Goal: Use online tool/utility: Utilize a website feature to perform a specific function

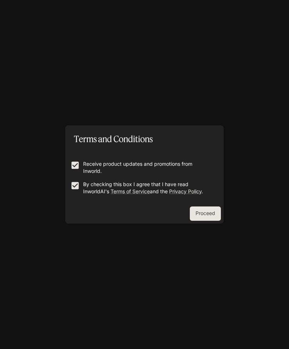
click at [208, 218] on button "Proceed" at bounding box center [205, 213] width 31 height 14
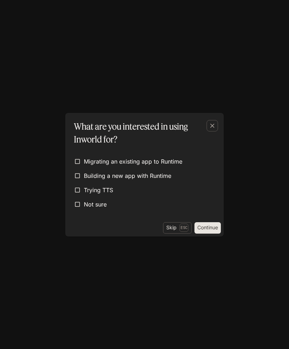
click at [180, 228] on p "Esc" at bounding box center [184, 227] width 9 height 8
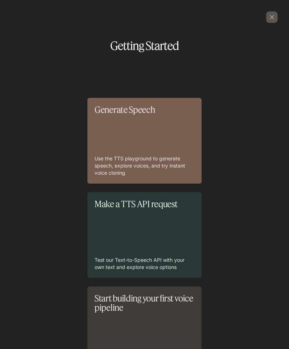
click at [166, 127] on div "Generate Speech Use the TTS playground to generate speech, explore voices, and …" at bounding box center [145, 140] width 100 height 71
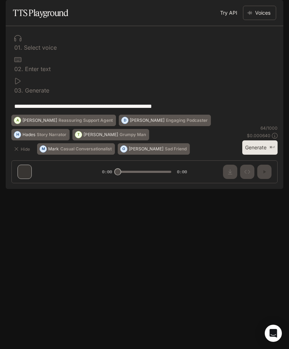
click at [44, 50] on p "Select voice" at bounding box center [39, 48] width 35 height 6
click at [21, 42] on div at bounding box center [144, 38] width 261 height 7
click at [69, 110] on textarea "**********" at bounding box center [144, 106] width 261 height 8
click at [264, 20] on button "Voices" at bounding box center [259, 13] width 33 height 14
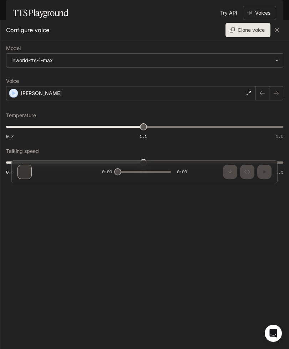
scroll to position [13, 0]
click at [36, 91] on p "[PERSON_NAME]" at bounding box center [41, 93] width 41 height 7
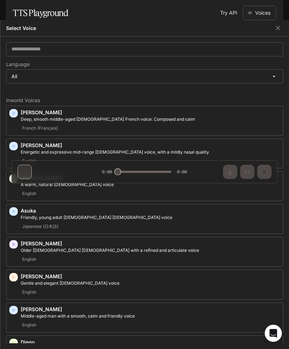
click at [16, 177] on icon "button" at bounding box center [13, 178] width 7 height 7
click at [17, 209] on icon "button" at bounding box center [13, 211] width 7 height 7
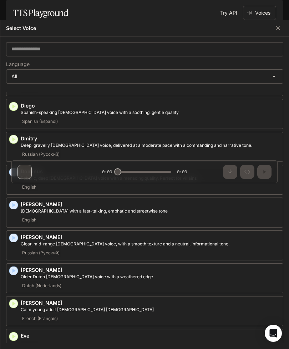
scroll to position [239, 0]
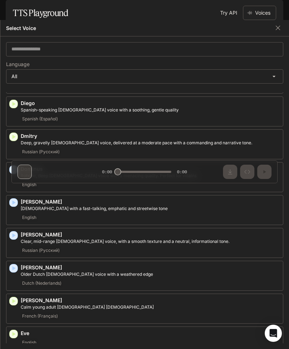
click at [16, 234] on icon "button" at bounding box center [13, 235] width 7 height 7
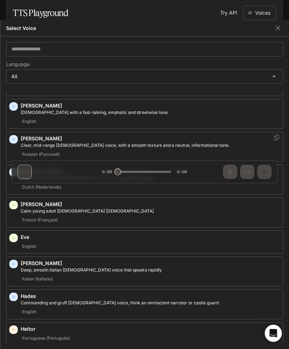
scroll to position [338, 0]
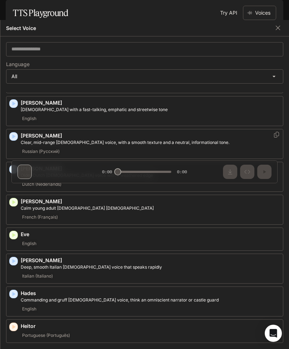
click at [15, 233] on icon "button" at bounding box center [13, 234] width 7 height 7
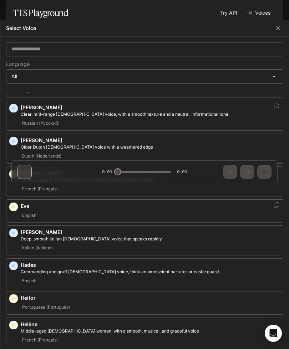
scroll to position [370, 0]
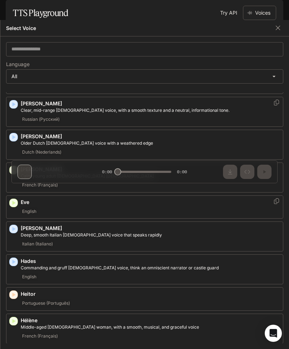
click at [14, 168] on icon "button" at bounding box center [13, 170] width 3 height 4
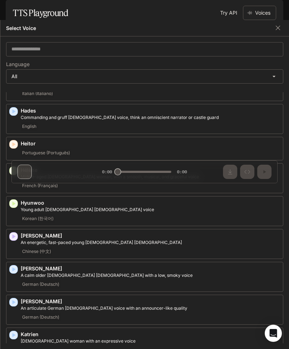
scroll to position [521, 0]
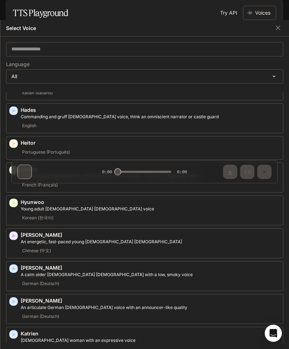
click at [16, 265] on icon "button" at bounding box center [13, 268] width 7 height 7
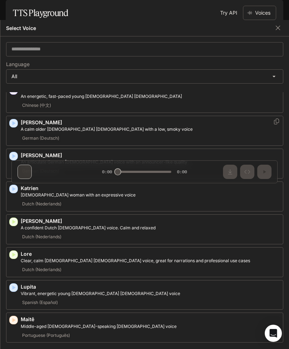
scroll to position [666, 0]
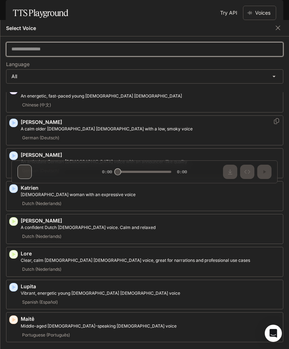
click at [166, 46] on input "text" at bounding box center [144, 49] width 277 height 7
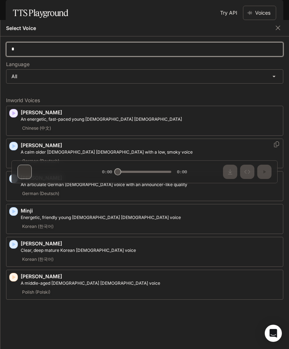
scroll to position [0, 0]
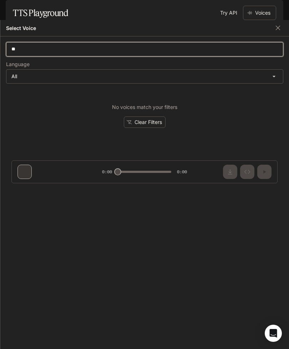
type input "*"
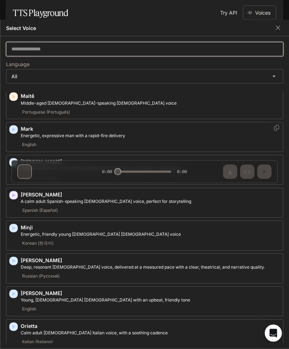
scroll to position [891, 0]
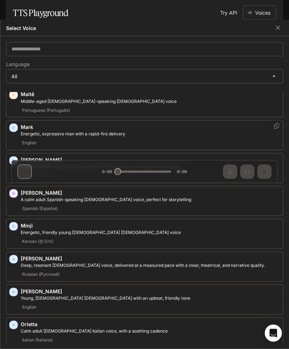
click at [274, 29] on button "button" at bounding box center [278, 27] width 11 height 11
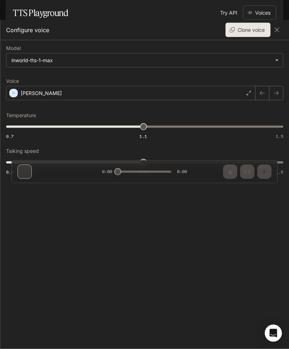
scroll to position [13, 0]
click at [276, 90] on button "button" at bounding box center [276, 93] width 14 height 14
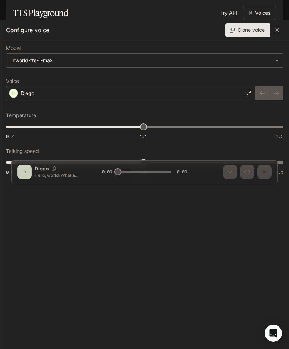
click at [275, 88] on div at bounding box center [270, 93] width 28 height 14
click at [276, 89] on div at bounding box center [270, 93] width 28 height 14
click at [273, 93] on div at bounding box center [270, 93] width 28 height 14
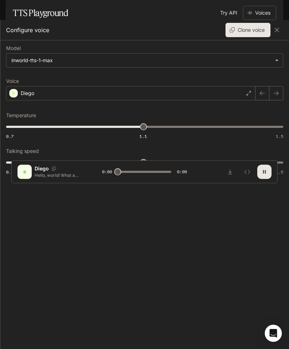
click at [258, 95] on button "button" at bounding box center [262, 93] width 14 height 14
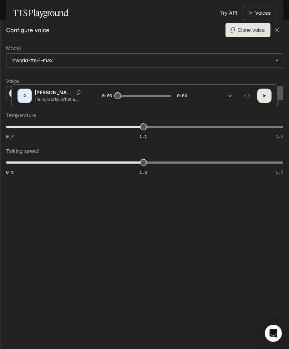
click at [274, 93] on div at bounding box center [270, 93] width 28 height 14
click at [214, 93] on div "[PERSON_NAME]" at bounding box center [131, 93] width 250 height 14
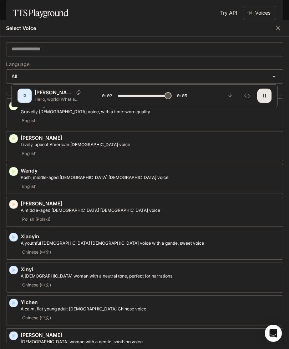
type input "*"
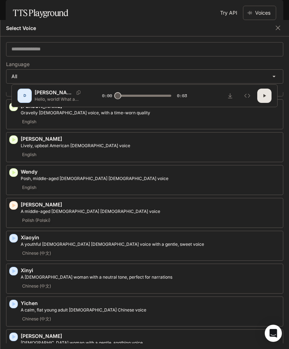
scroll to position [1404, 0]
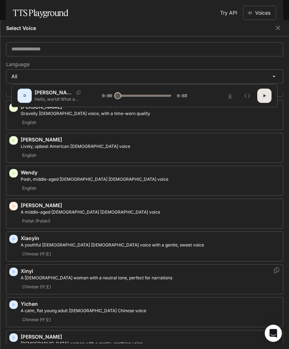
click at [13, 268] on icon "button" at bounding box center [13, 271] width 7 height 7
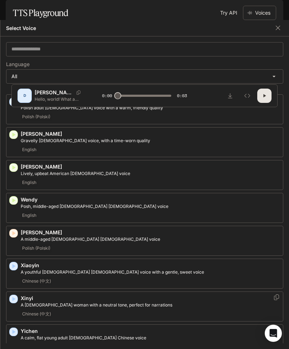
scroll to position [1376, 0]
click at [16, 197] on icon "button" at bounding box center [13, 200] width 7 height 7
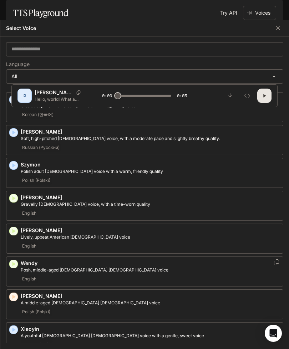
scroll to position [1311, 0]
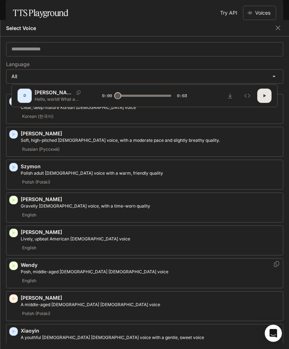
click at [259, 276] on div "English" at bounding box center [150, 280] width 259 height 9
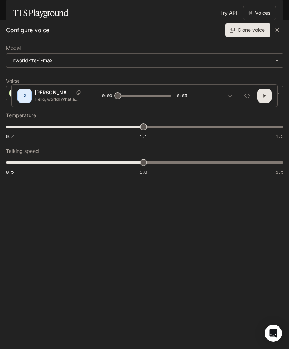
click at [266, 61] on body "**********" at bounding box center [144, 174] width 289 height 349
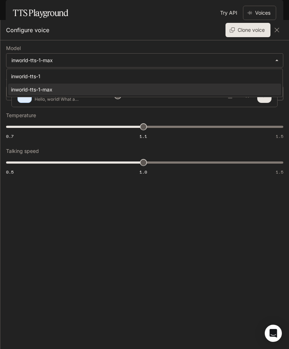
click at [222, 238] on div at bounding box center [144, 174] width 289 height 349
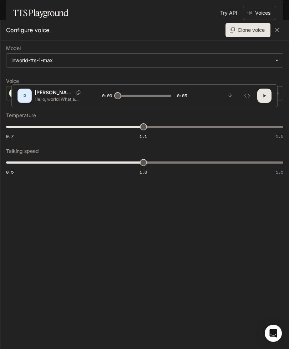
click at [273, 31] on icon "button" at bounding box center [276, 29] width 7 height 7
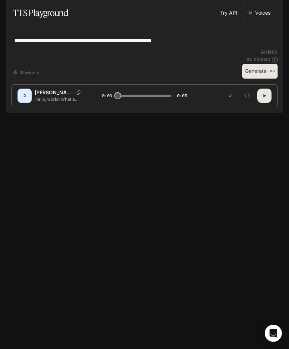
click at [243, 45] on textarea "**********" at bounding box center [144, 40] width 261 height 8
type textarea "**********"
